Goal: Task Accomplishment & Management: Use online tool/utility

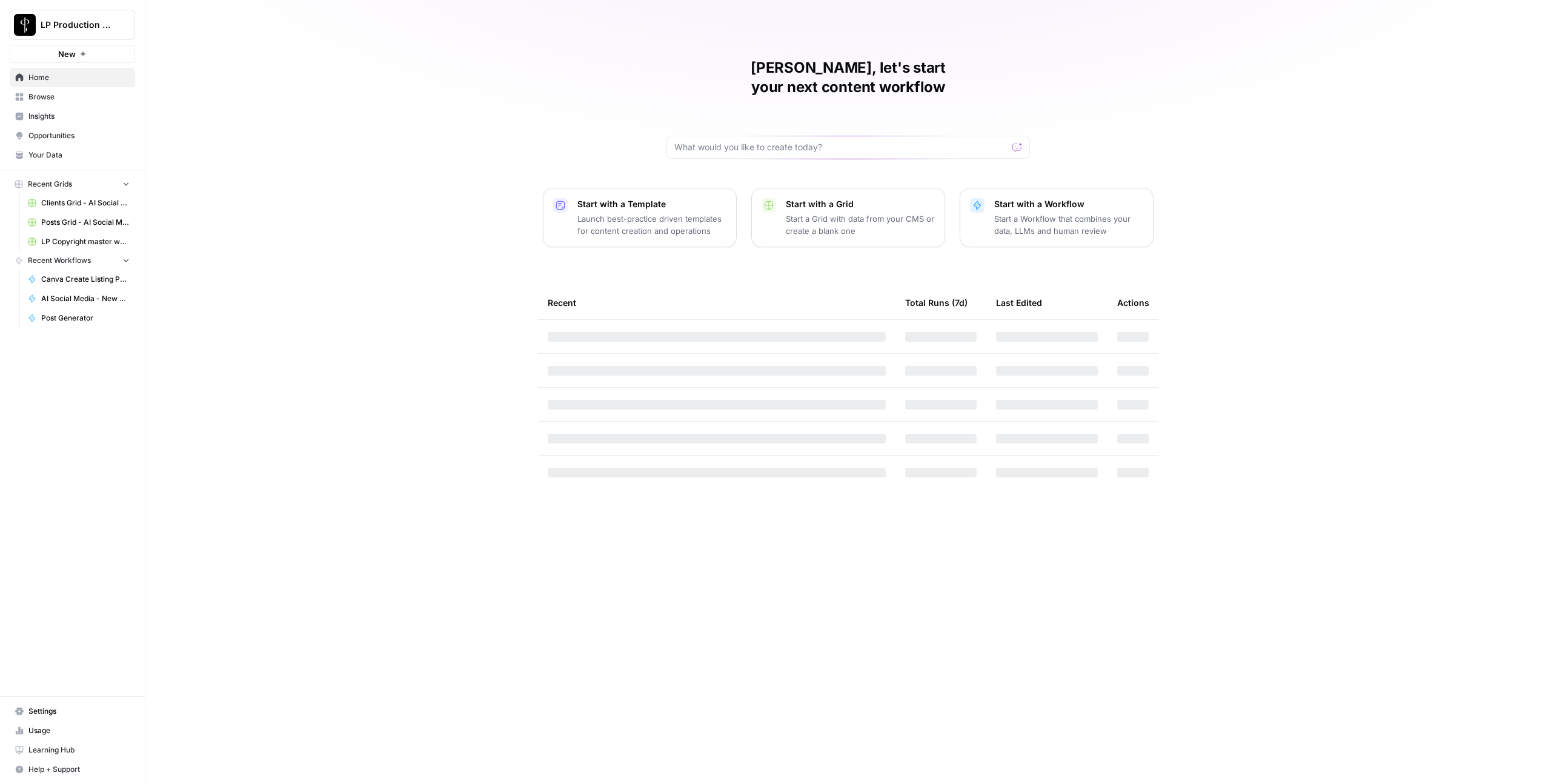
click at [45, 103] on link "Browse" at bounding box center [72, 96] width 125 height 19
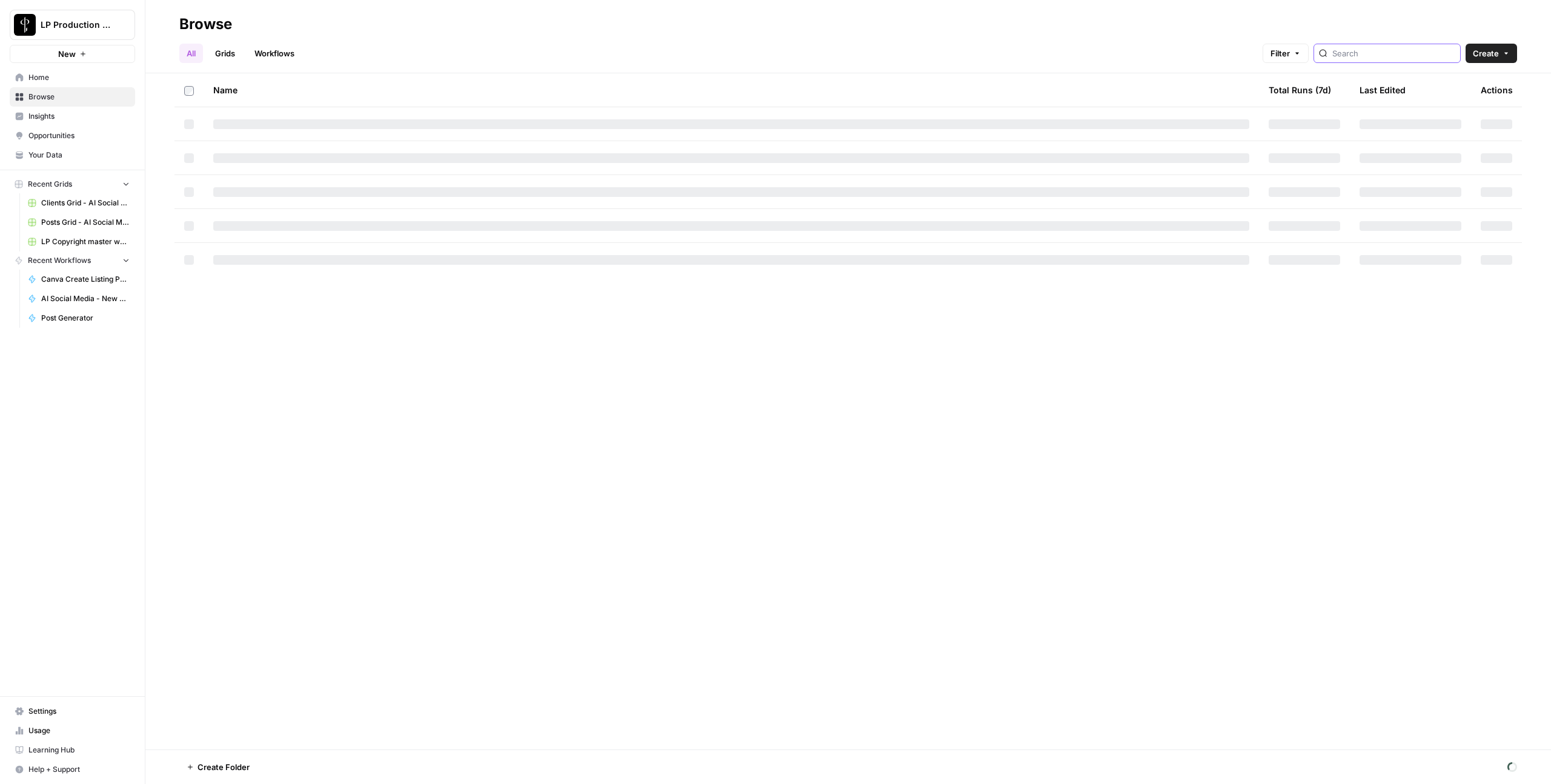
click at [1370, 52] on input "search" at bounding box center [1394, 54] width 123 height 12
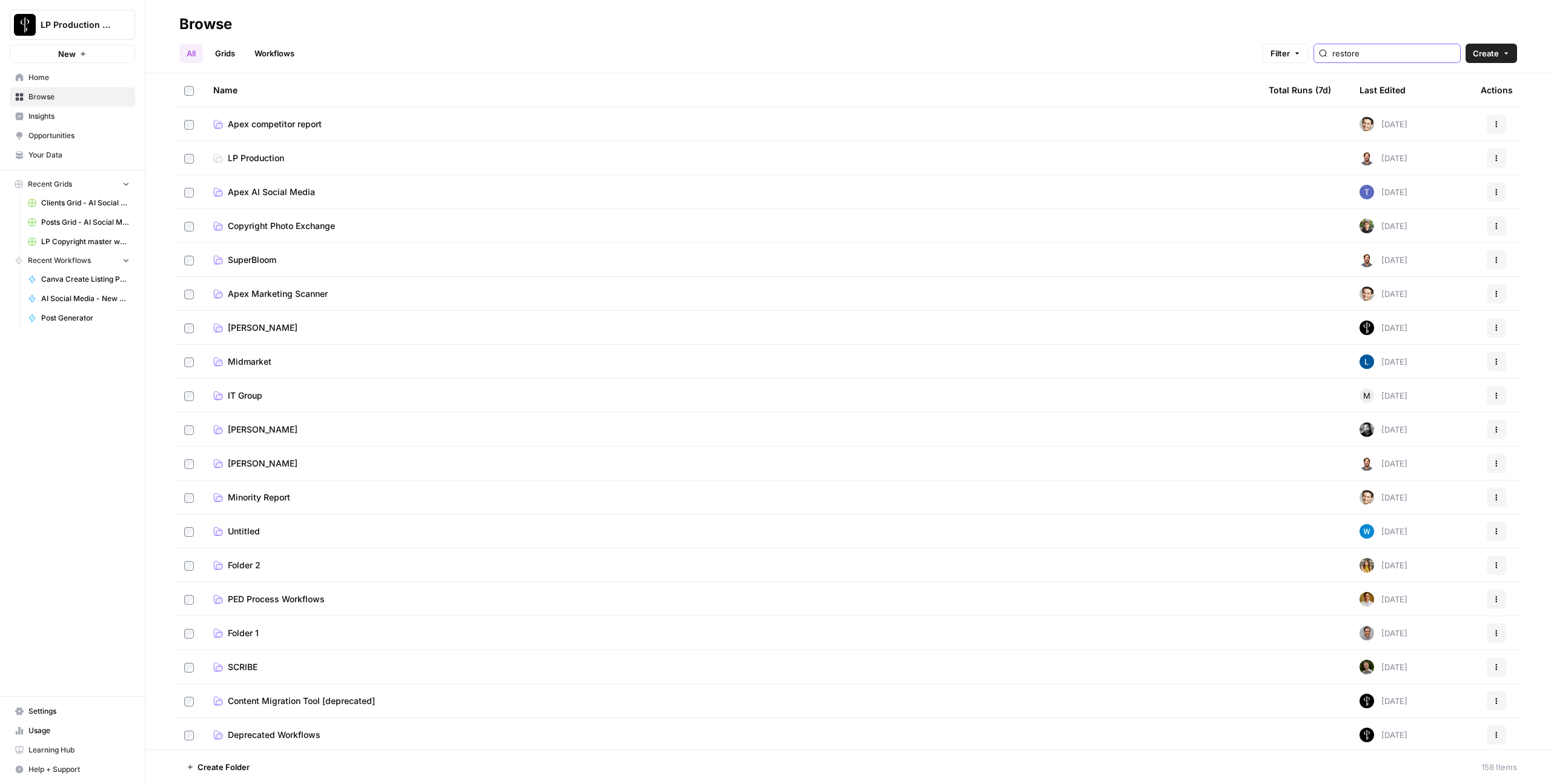
type input "restore"
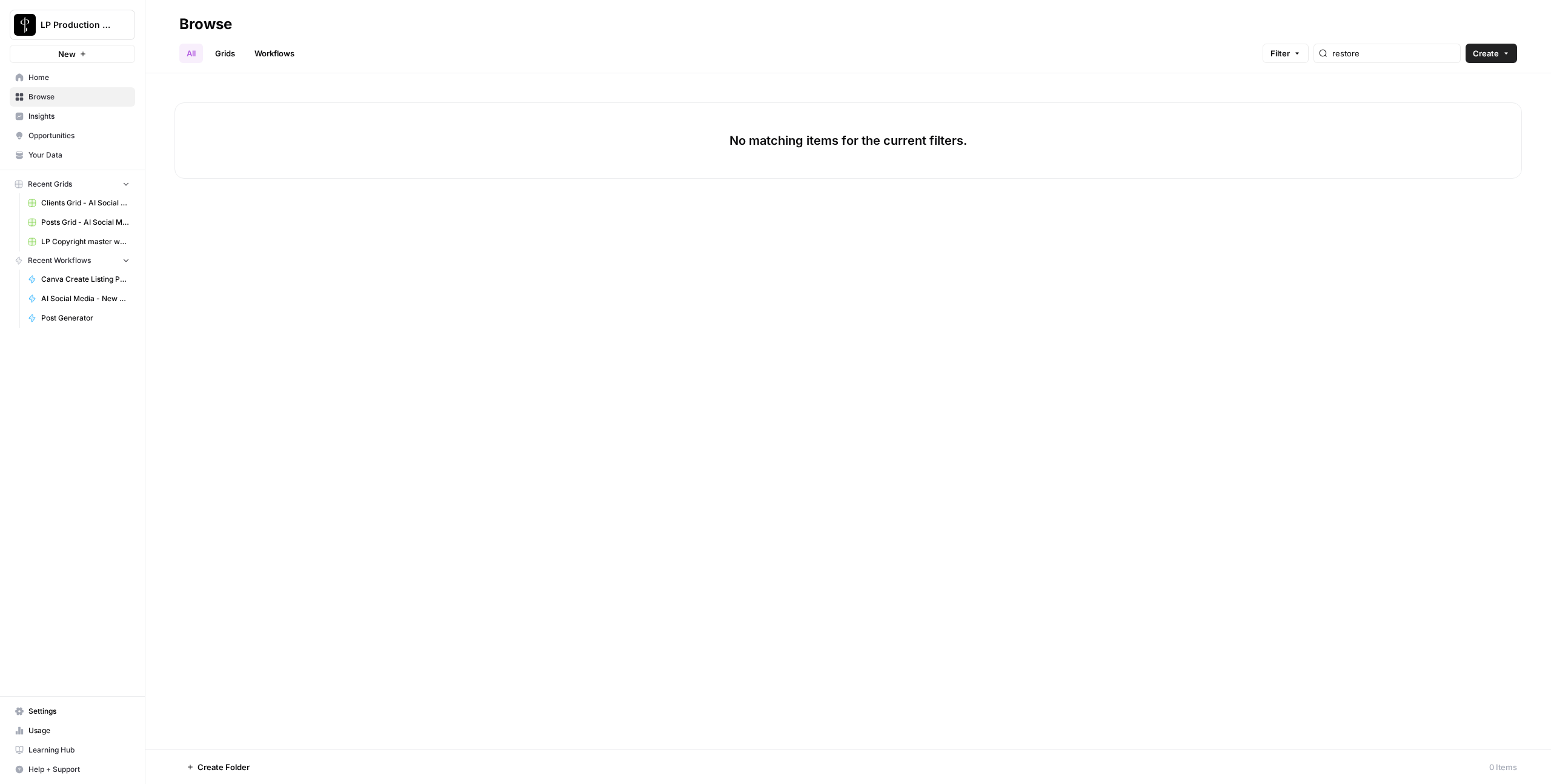
click at [184, 53] on link "All" at bounding box center [191, 53] width 23 height 19
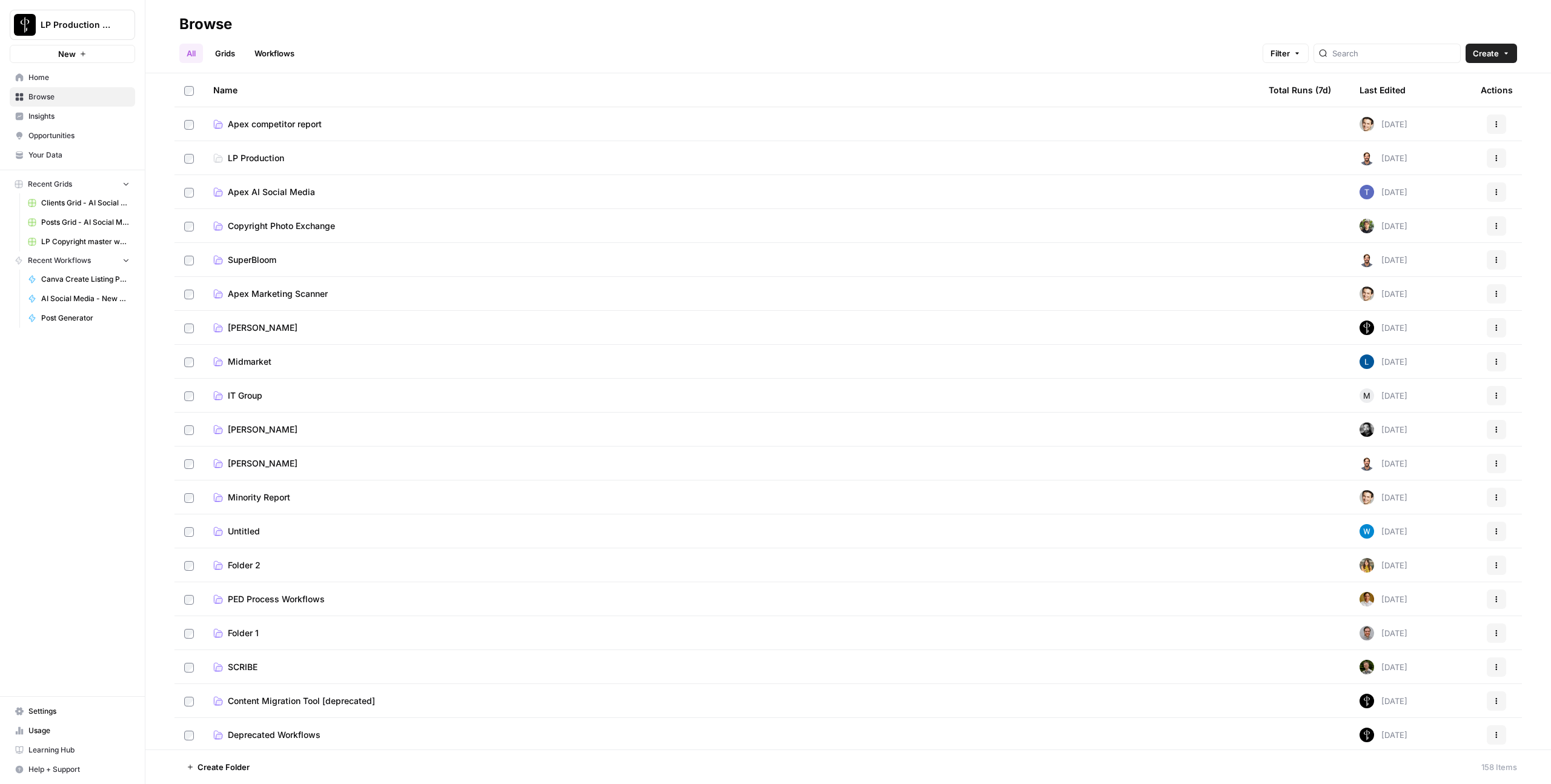
click at [264, 215] on td "Copyright Photo Exchange" at bounding box center [732, 226] width 1055 height 33
click at [262, 226] on span "Copyright Photo Exchange" at bounding box center [282, 226] width 107 height 12
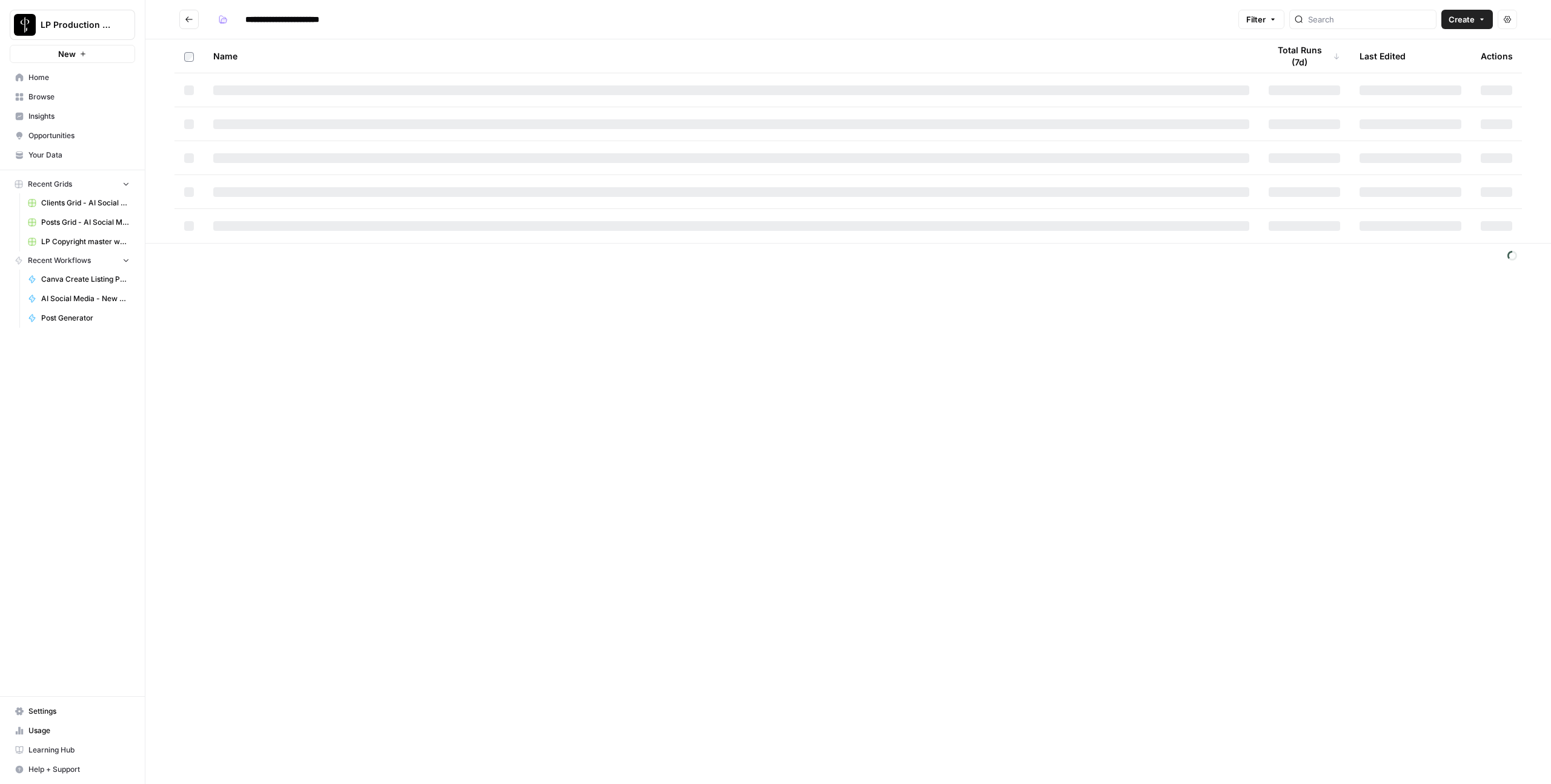
click at [256, 19] on input "**********" at bounding box center [300, 19] width 121 height 19
click at [247, 19] on input "**********" at bounding box center [300, 19] width 121 height 19
type input "**********"
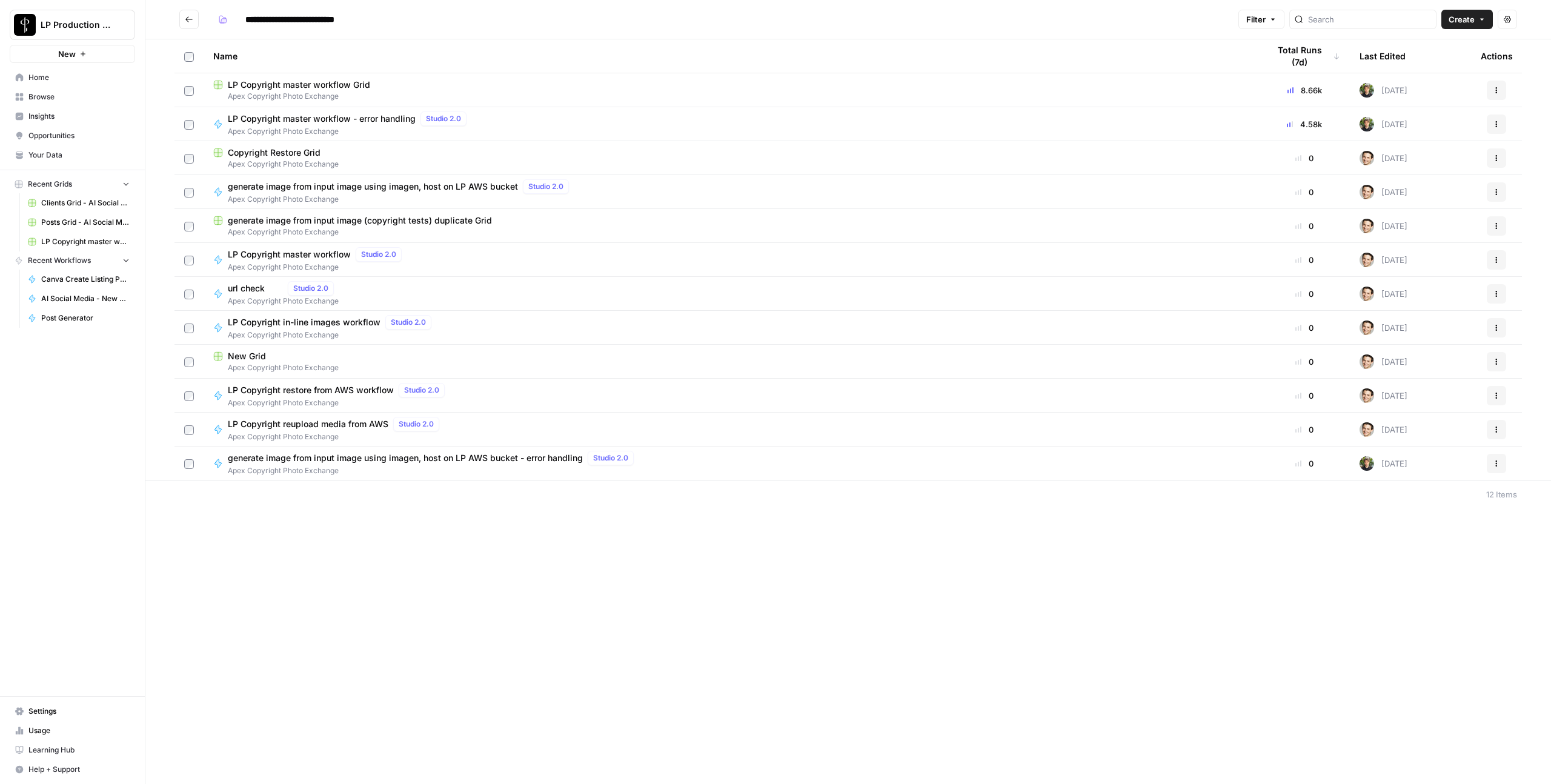
click at [278, 165] on span "Apex Copyright Photo Exchange" at bounding box center [731, 164] width 1036 height 11
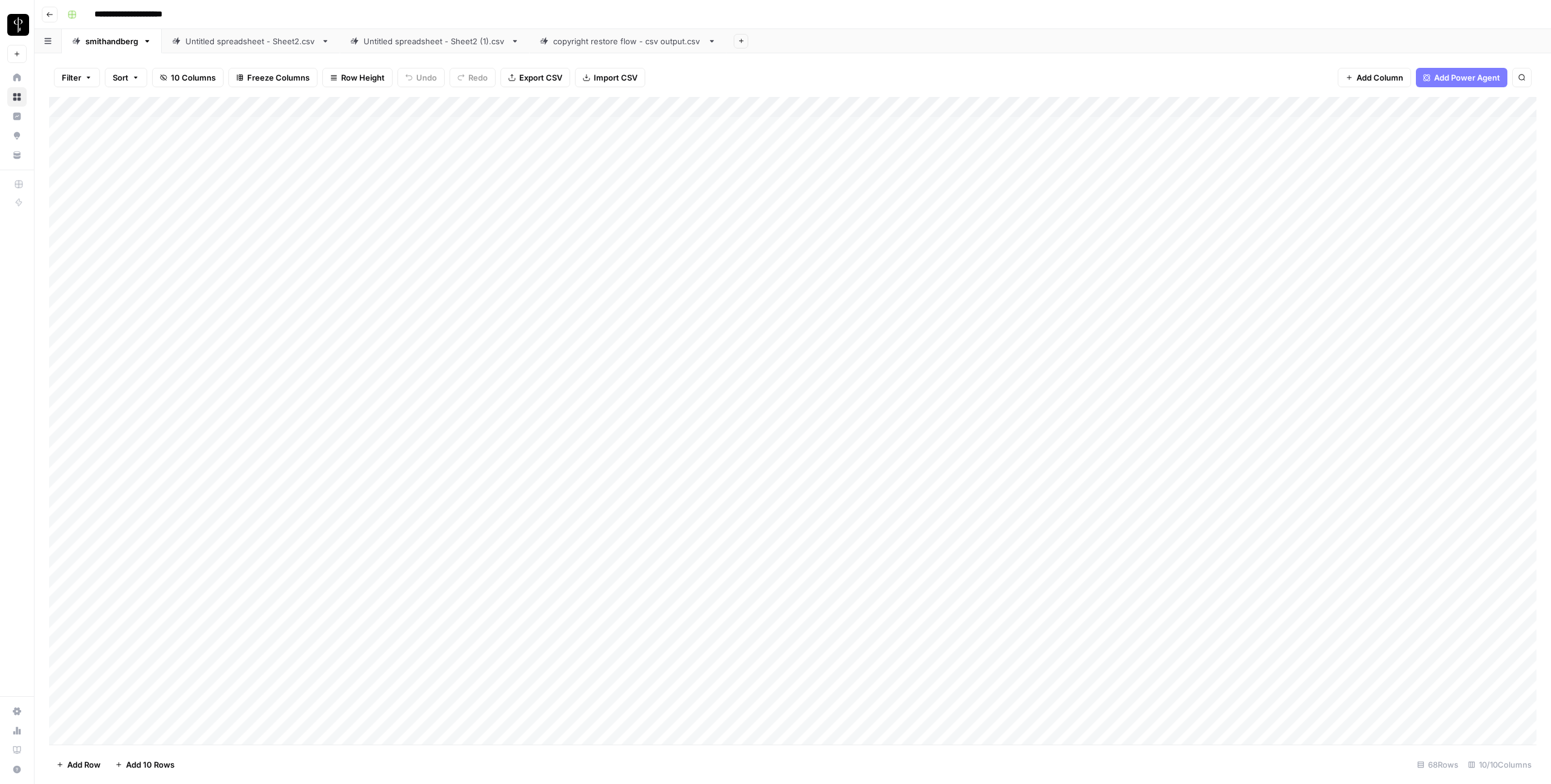
click at [538, 212] on div "Add Column" at bounding box center [793, 421] width 1488 height 647
click at [163, 735] on div "Add Column" at bounding box center [793, 421] width 1488 height 647
click at [322, 723] on div "Add Column" at bounding box center [793, 421] width 1488 height 647
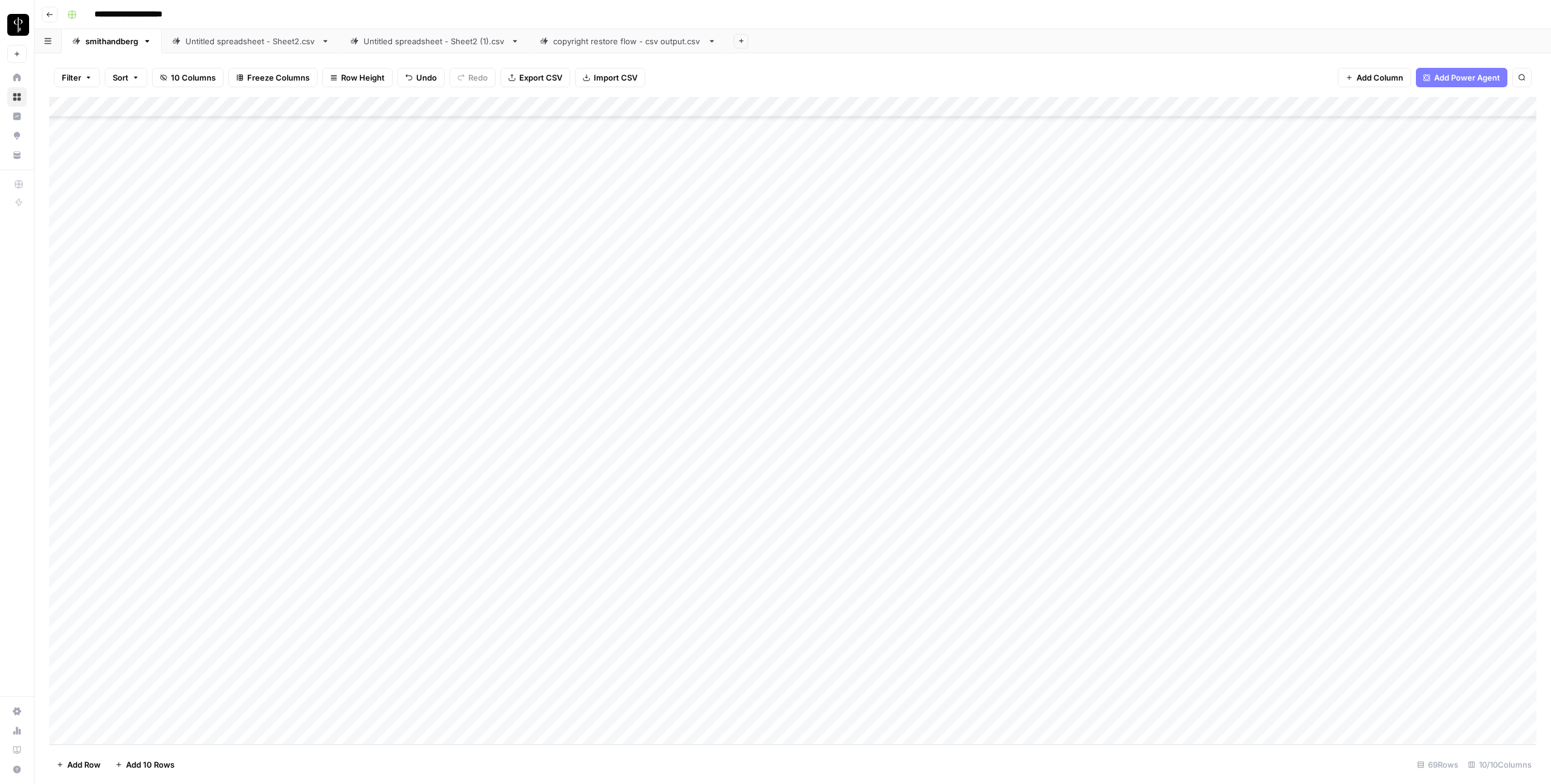
click at [191, 715] on div "Add Column" at bounding box center [793, 421] width 1488 height 647
click at [1067, 712] on div "Add Column" at bounding box center [793, 421] width 1488 height 647
click at [954, 716] on div "Add Column" at bounding box center [793, 421] width 1488 height 647
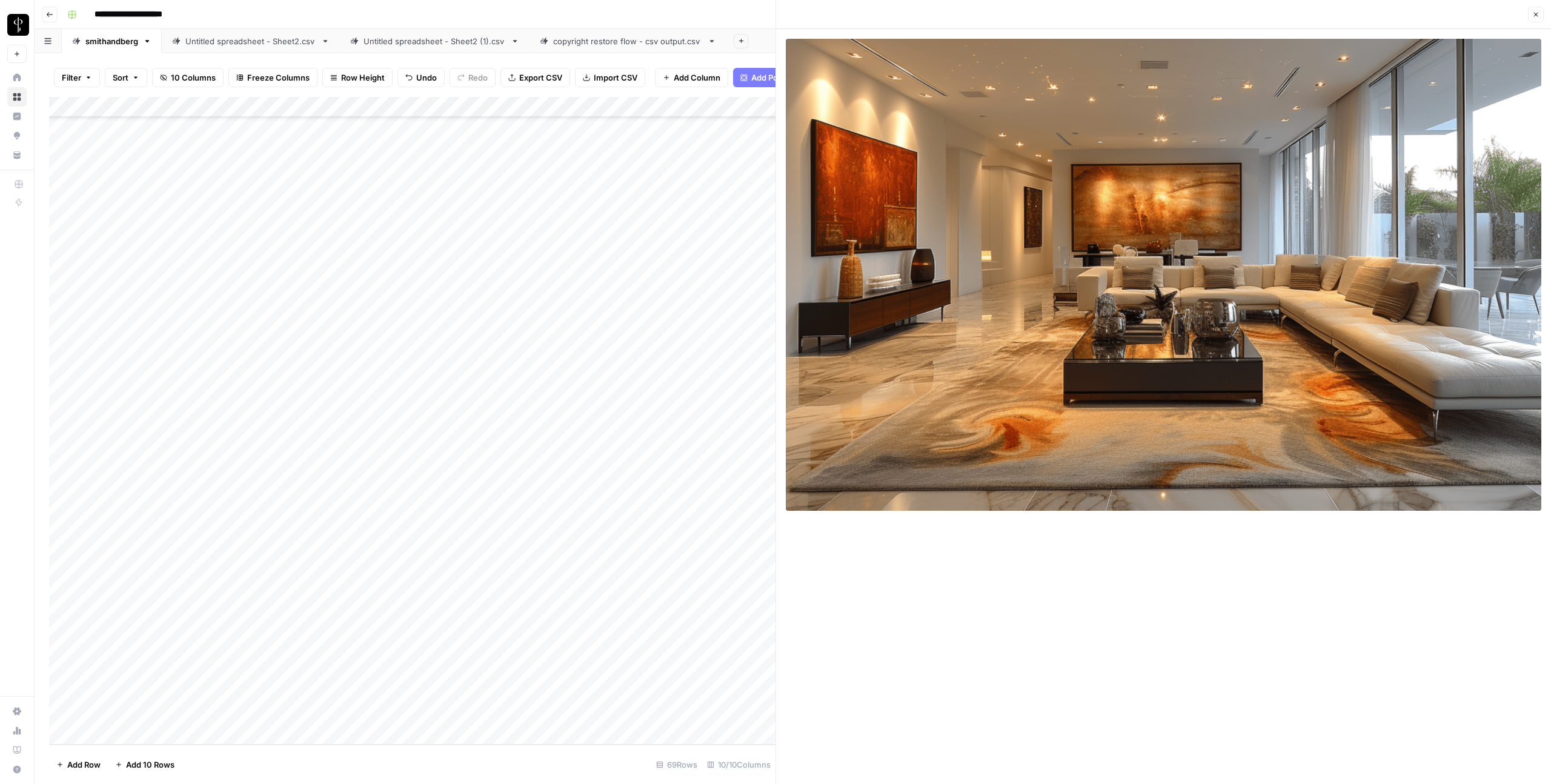
click at [1538, 14] on icon "button" at bounding box center [1535, 14] width 7 height 7
